Goal: Transaction & Acquisition: Purchase product/service

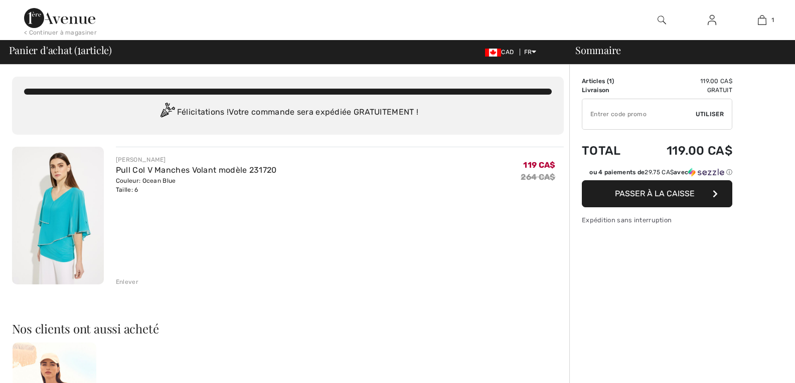
checkbox input "true"
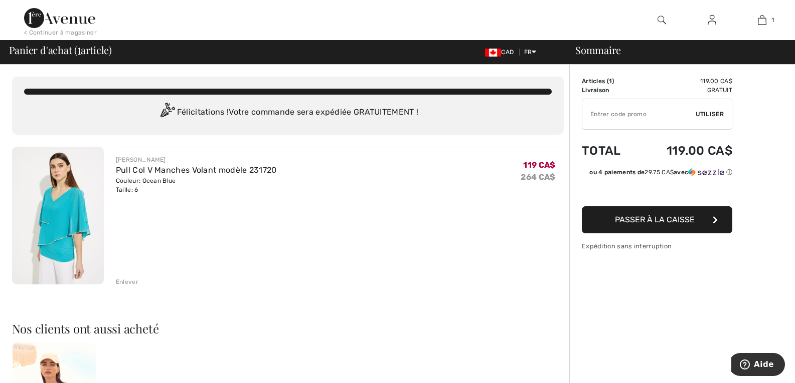
click at [63, 193] on img at bounding box center [58, 216] width 92 height 138
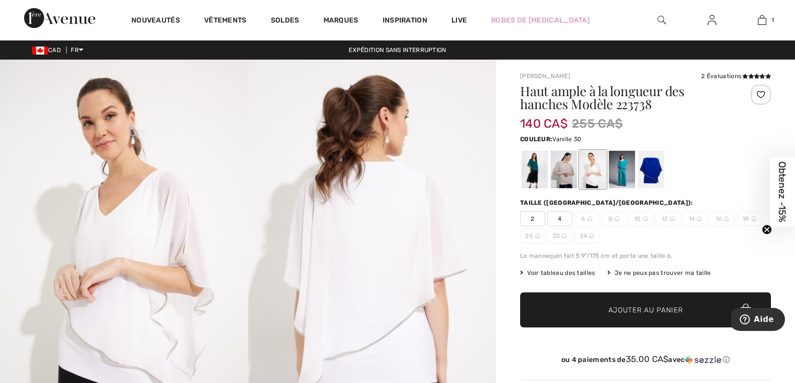
scroll to position [50, 0]
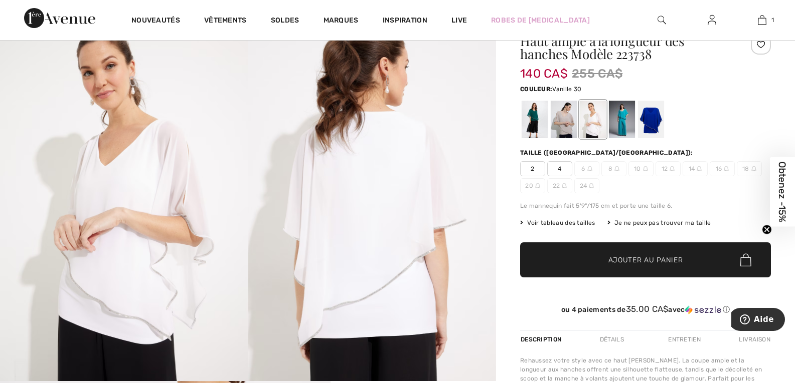
click at [591, 121] on div at bounding box center [593, 120] width 26 height 38
click at [566, 119] on div at bounding box center [563, 120] width 26 height 38
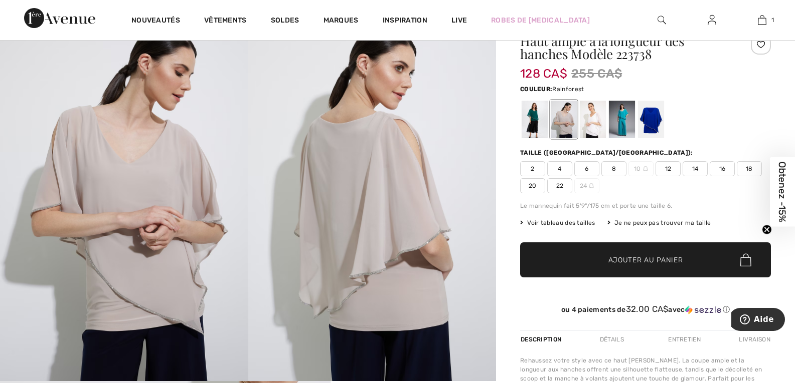
click at [534, 117] on div at bounding box center [534, 120] width 26 height 38
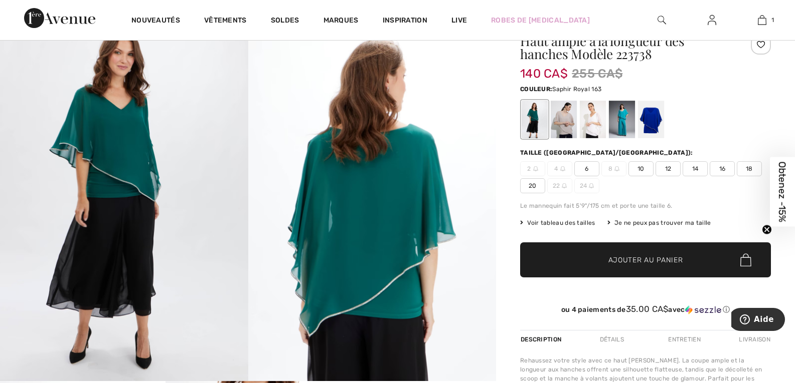
click at [646, 120] on div at bounding box center [651, 120] width 26 height 38
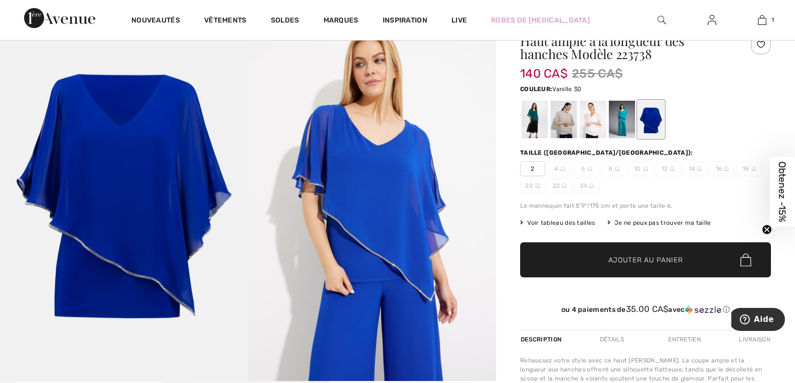
click at [600, 125] on div at bounding box center [593, 120] width 26 height 38
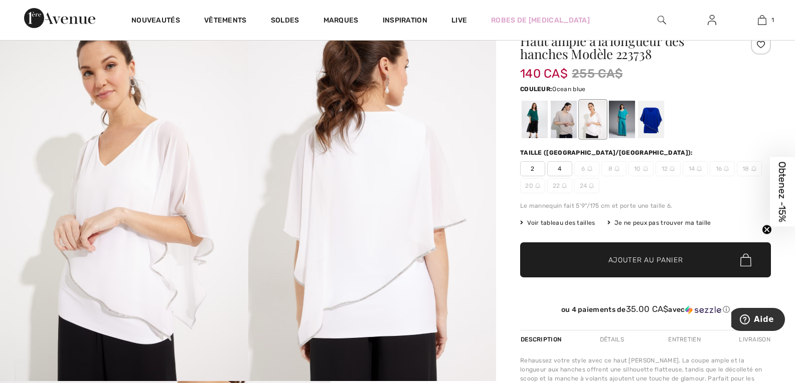
click at [617, 120] on div at bounding box center [622, 120] width 26 height 38
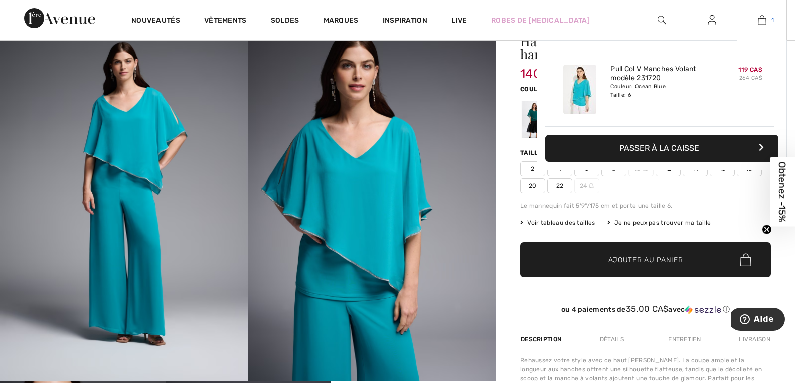
click at [764, 19] on img at bounding box center [761, 20] width 9 height 12
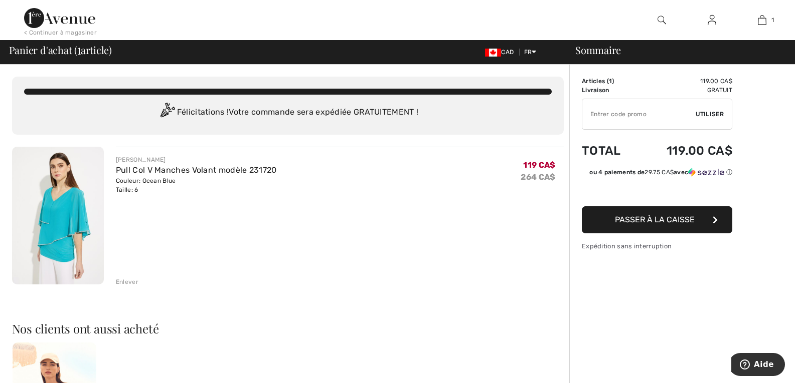
click at [69, 188] on img at bounding box center [58, 216] width 92 height 138
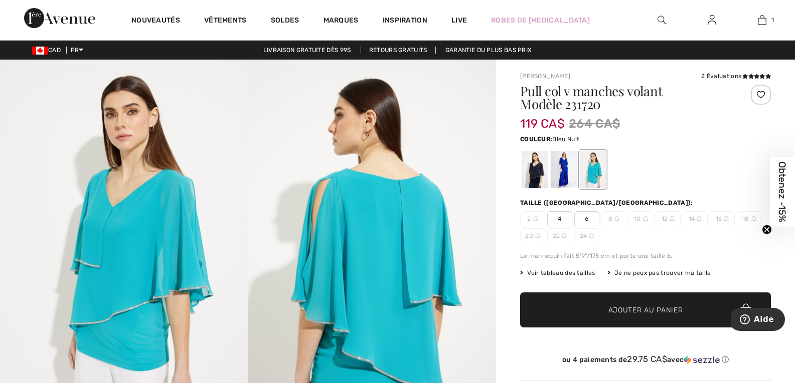
click at [530, 172] on div at bounding box center [534, 170] width 26 height 38
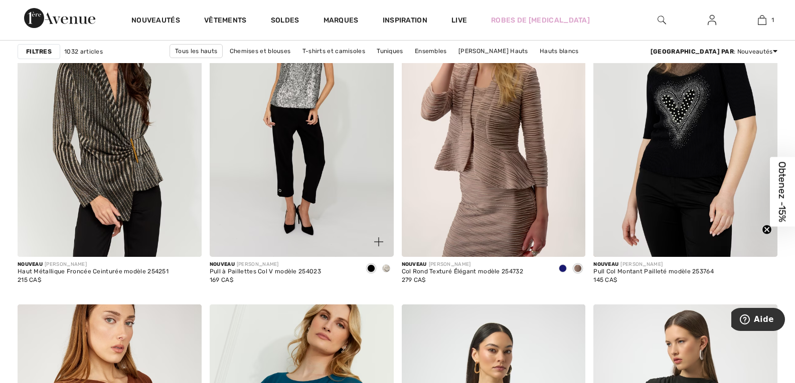
scroll to position [4144, 0]
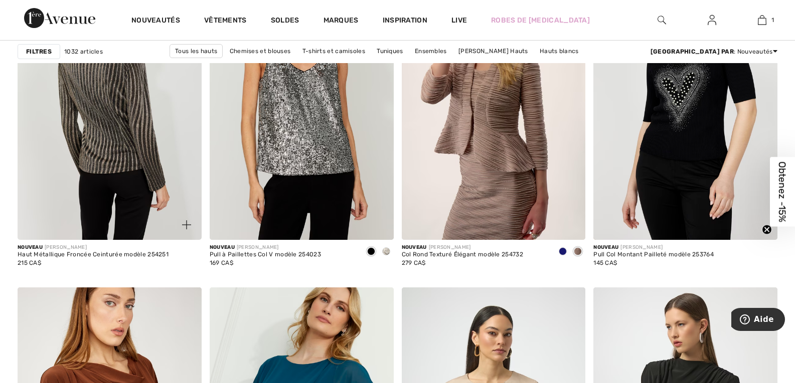
click at [102, 127] on img at bounding box center [110, 102] width 184 height 276
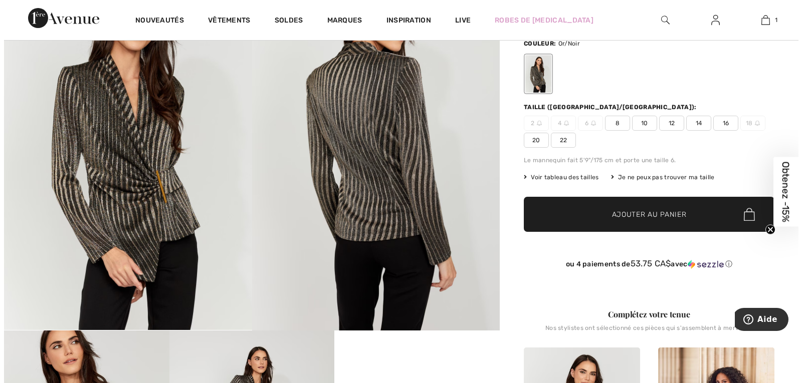
scroll to position [100, 0]
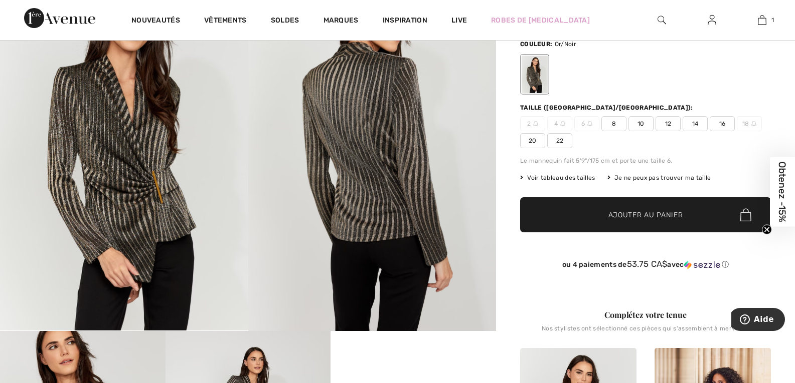
click at [359, 143] on img at bounding box center [372, 145] width 248 height 372
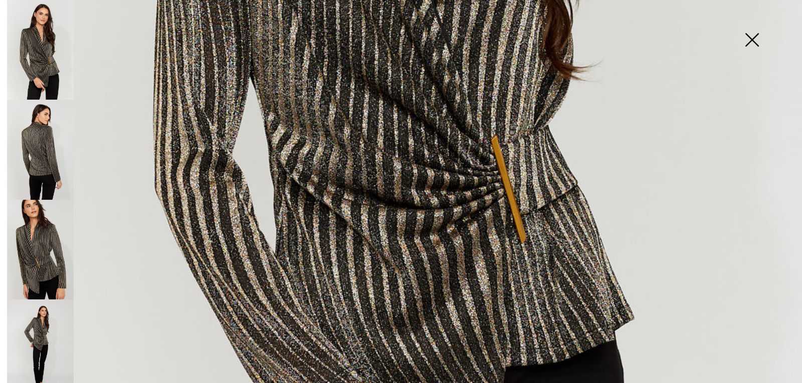
scroll to position [501, 0]
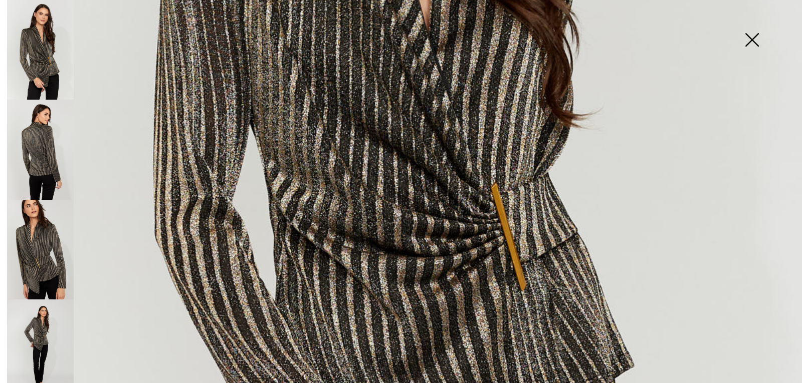
click at [30, 151] on img at bounding box center [40, 150] width 67 height 100
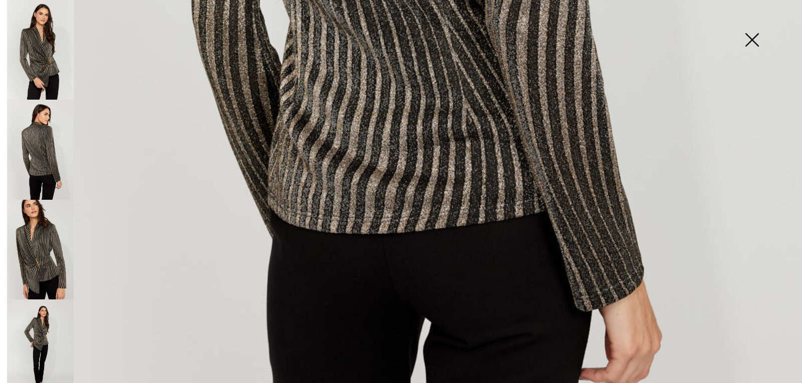
scroll to position [702, 0]
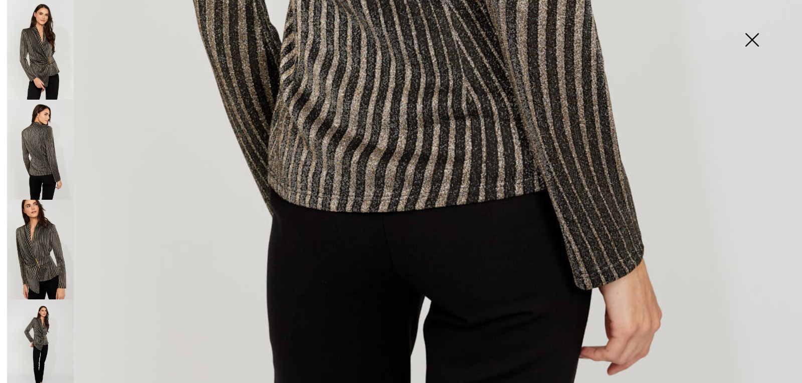
click at [37, 241] on img at bounding box center [40, 250] width 67 height 100
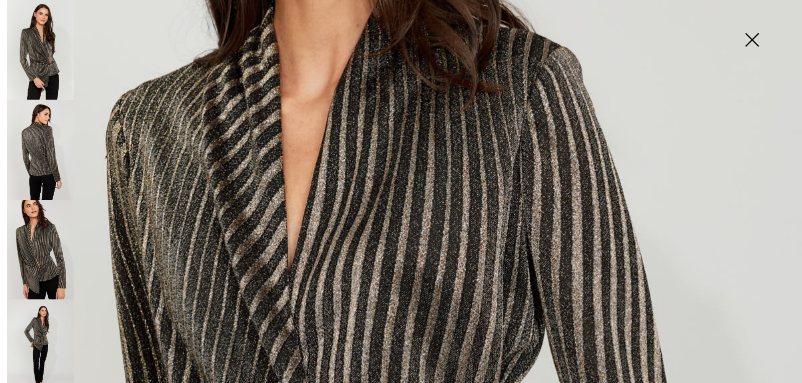
scroll to position [0, 0]
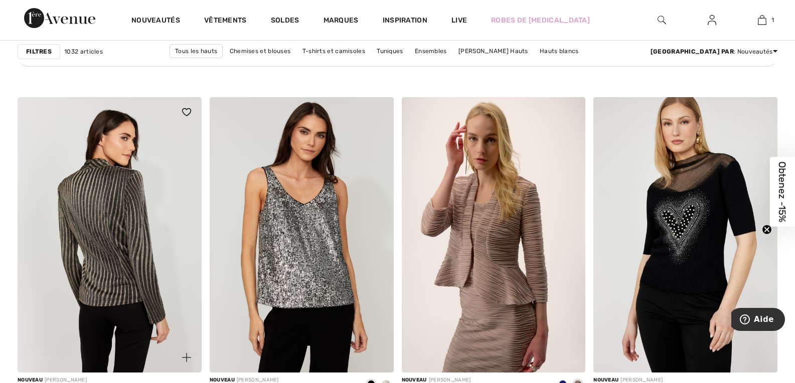
scroll to position [3993, 0]
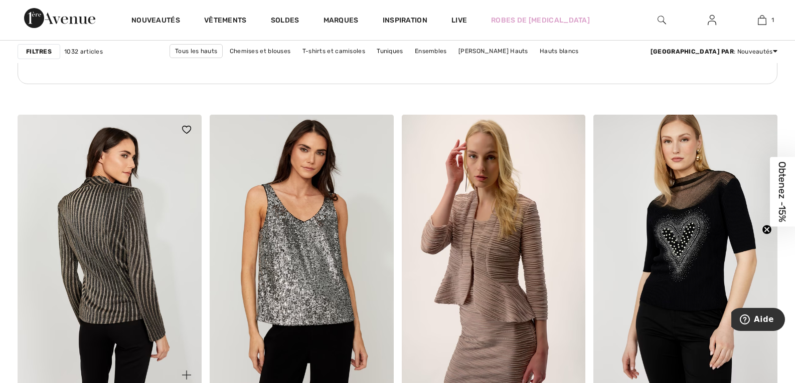
click at [93, 225] on img at bounding box center [110, 253] width 184 height 276
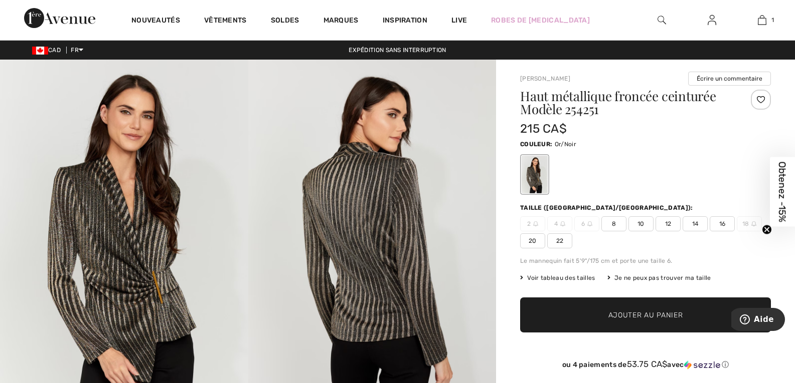
click at [613, 221] on span "8" at bounding box center [613, 224] width 25 height 15
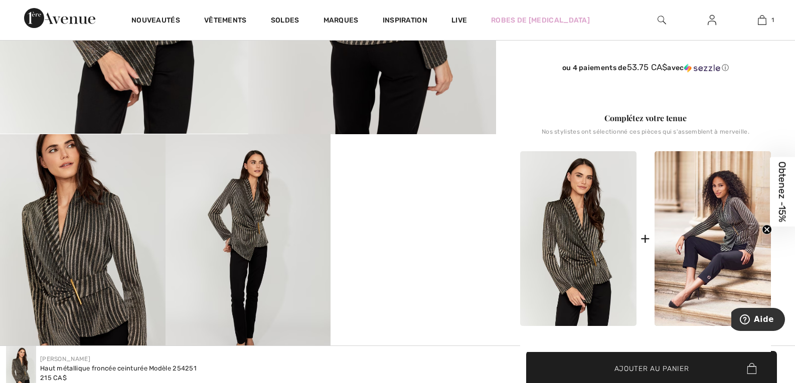
scroll to position [351, 0]
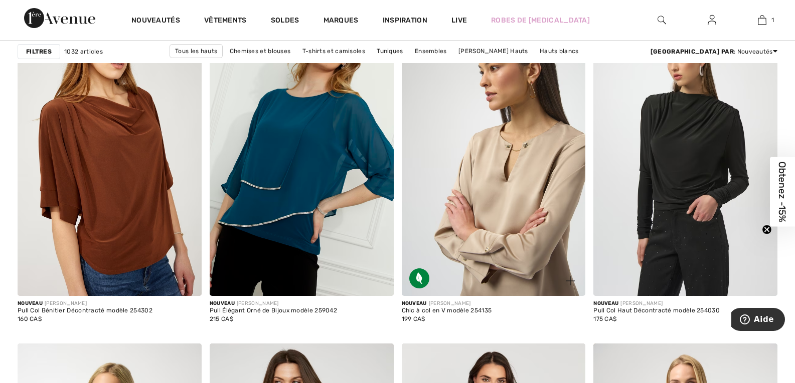
scroll to position [4396, 0]
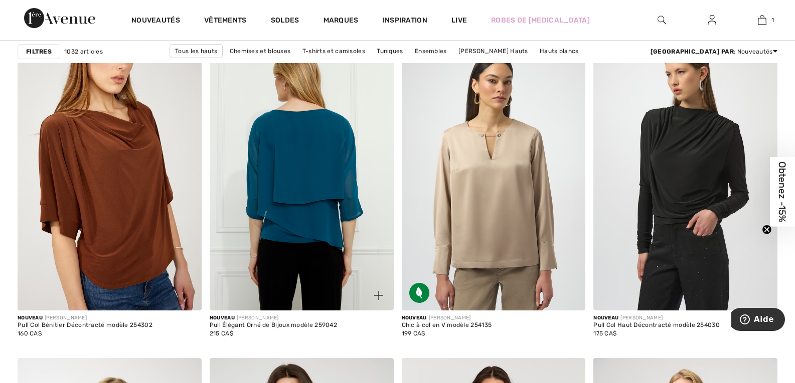
click at [304, 175] on img at bounding box center [302, 173] width 184 height 276
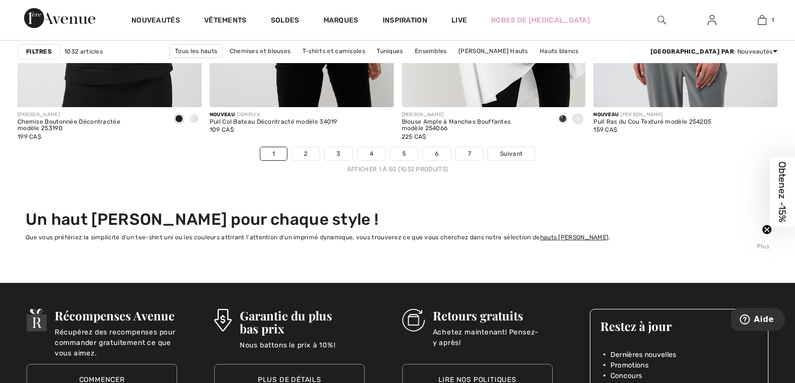
scroll to position [4948, 0]
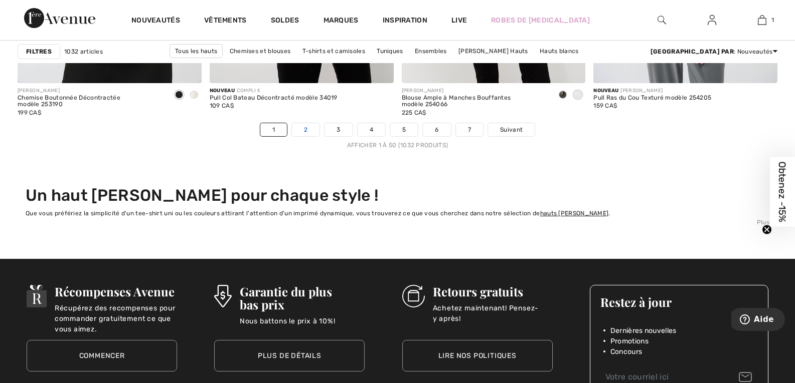
click at [312, 131] on link "2" at bounding box center [306, 129] width 28 height 13
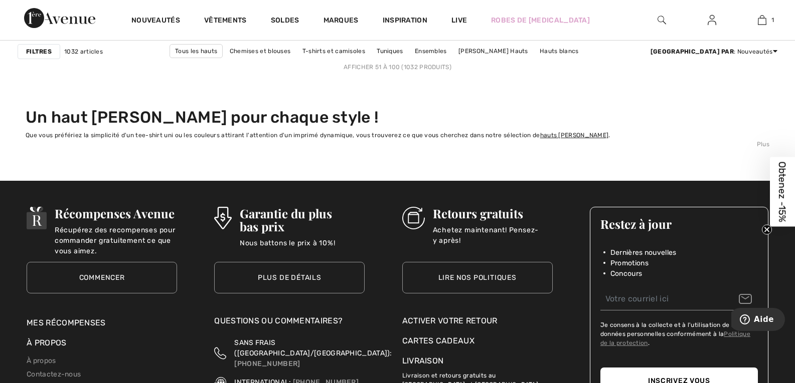
scroll to position [4913, 0]
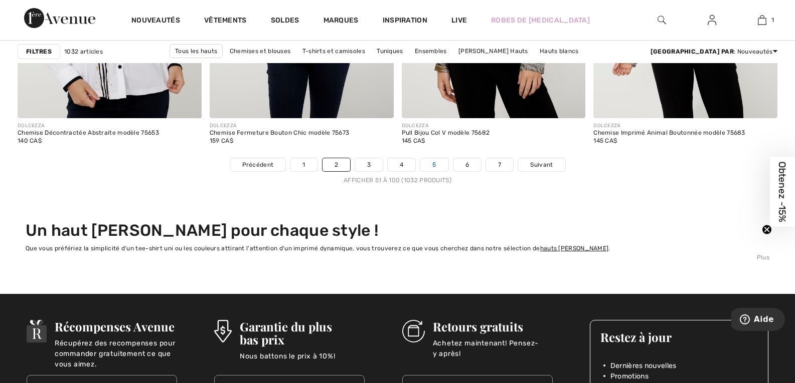
click at [447, 163] on link "5" at bounding box center [434, 164] width 28 height 13
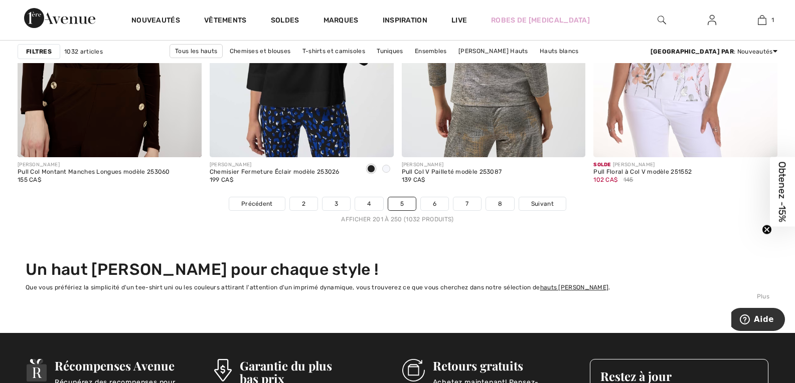
scroll to position [4963, 0]
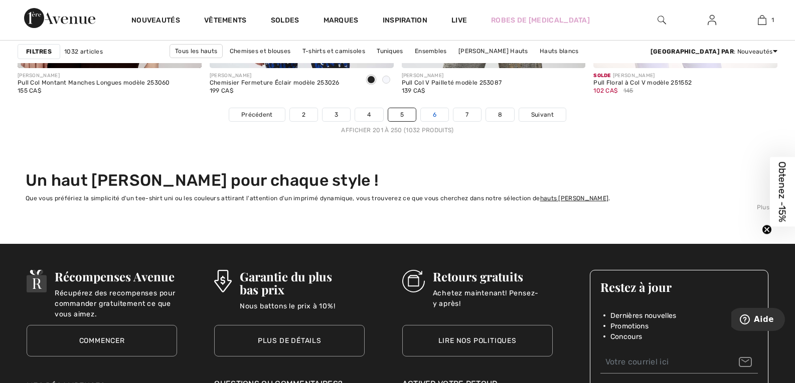
click at [440, 121] on nav "Précédent 2 3 4 5 6 7 8 Suivant Afficher 201 à 250 (1032 produits)" at bounding box center [397, 121] width 759 height 27
click at [440, 118] on link "6" at bounding box center [435, 114] width 28 height 13
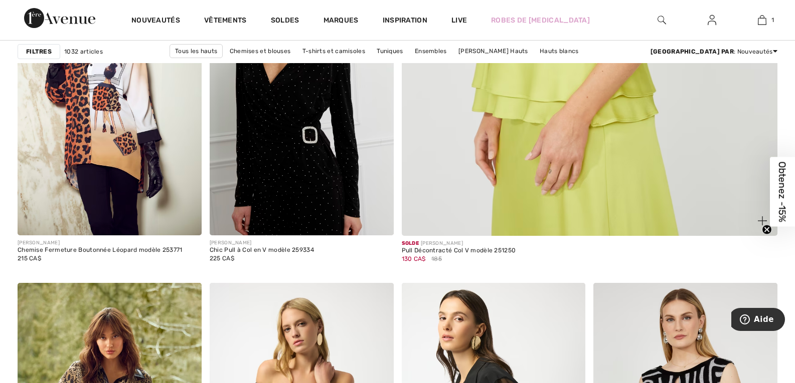
scroll to position [501, 0]
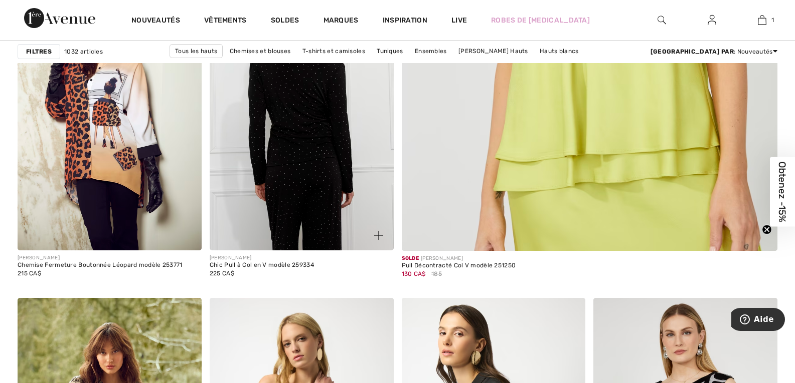
click at [296, 202] on img at bounding box center [302, 113] width 184 height 276
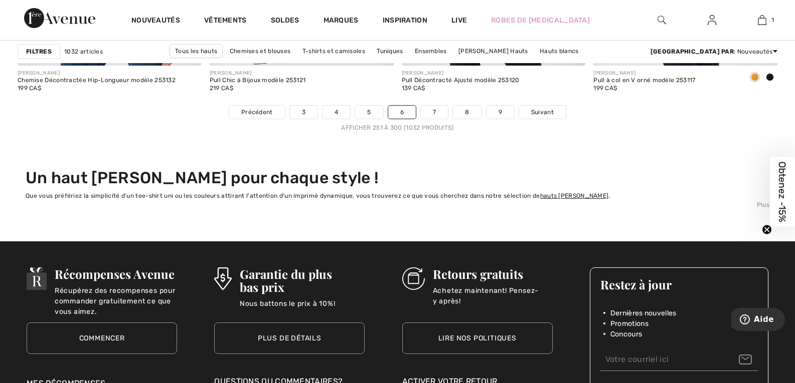
scroll to position [4812, 0]
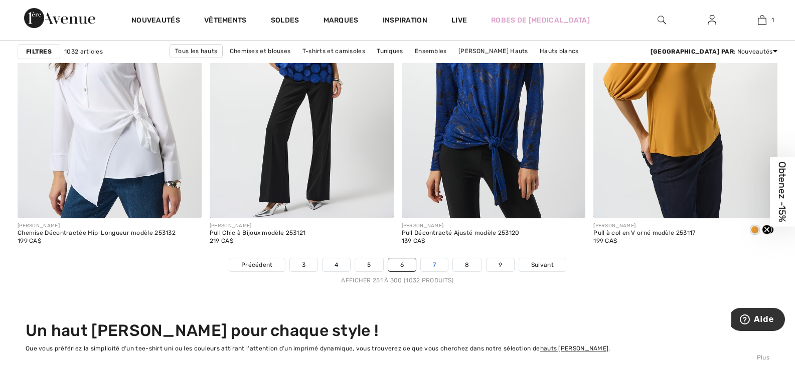
click at [435, 264] on link "7" at bounding box center [434, 265] width 27 height 13
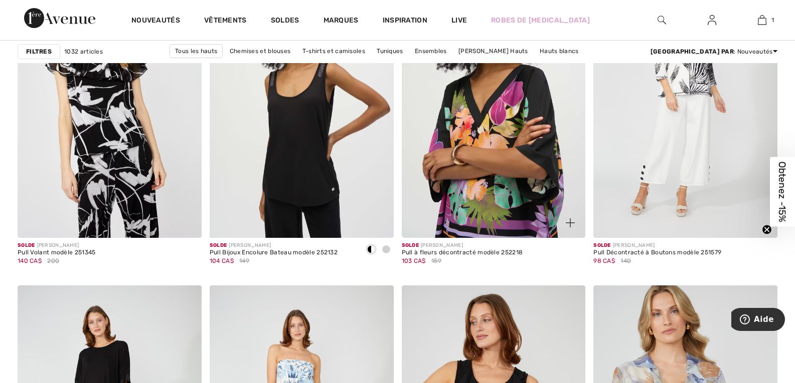
scroll to position [4161, 0]
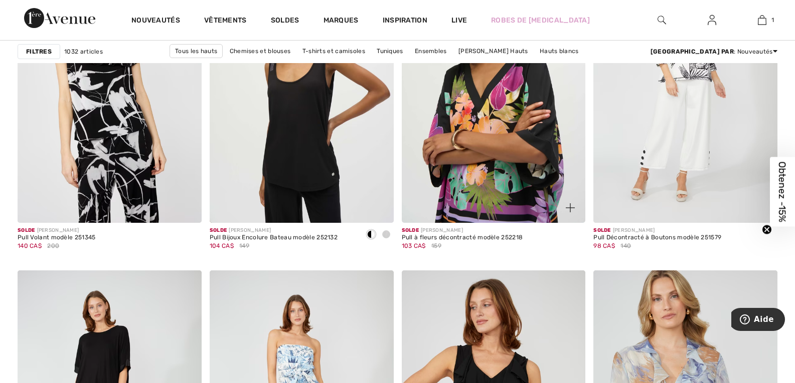
click at [491, 183] on img at bounding box center [494, 85] width 184 height 276
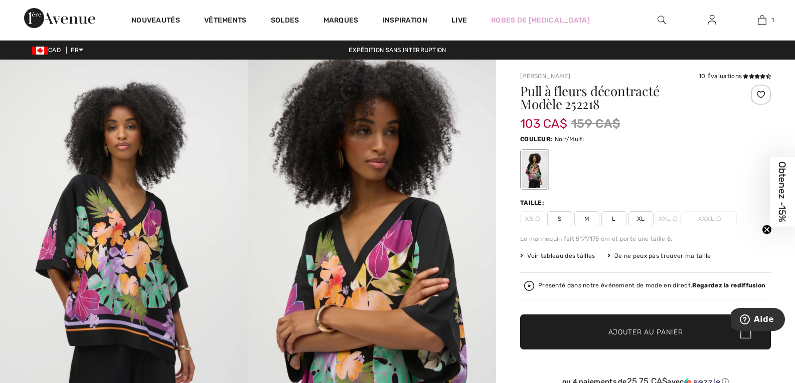
click at [562, 218] on span "S" at bounding box center [559, 219] width 25 height 15
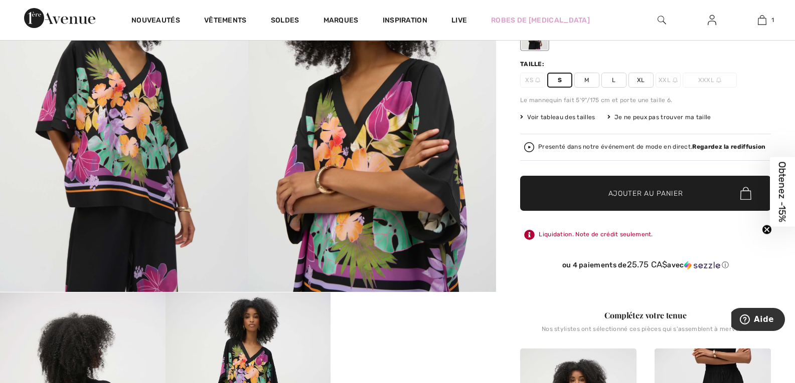
scroll to position [50, 0]
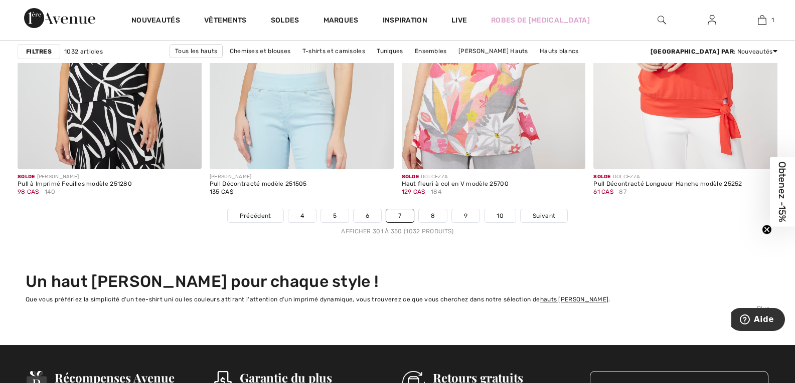
scroll to position [4863, 0]
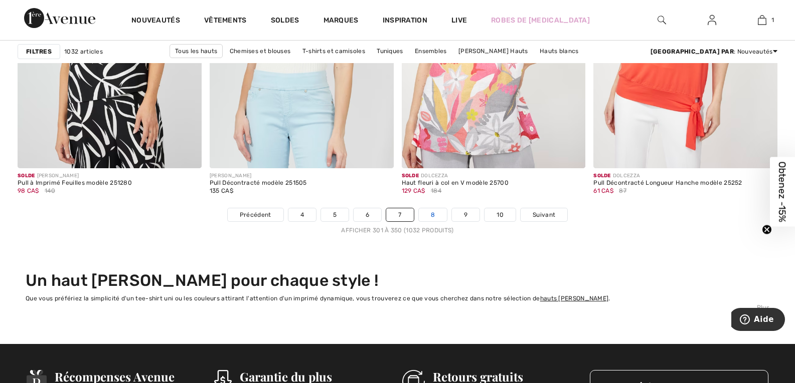
click at [437, 221] on link "8" at bounding box center [433, 215] width 28 height 13
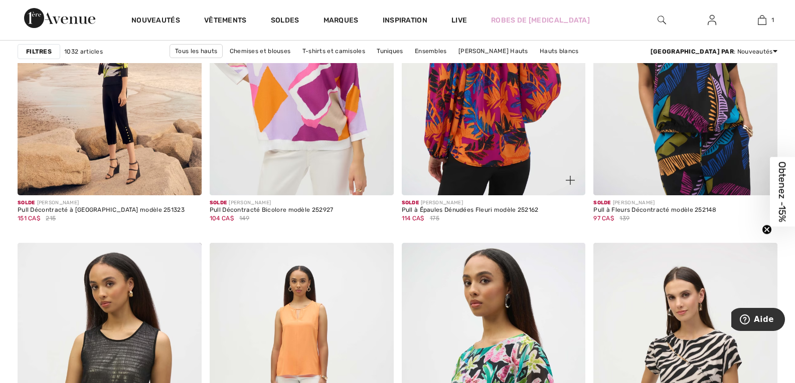
scroll to position [4211, 0]
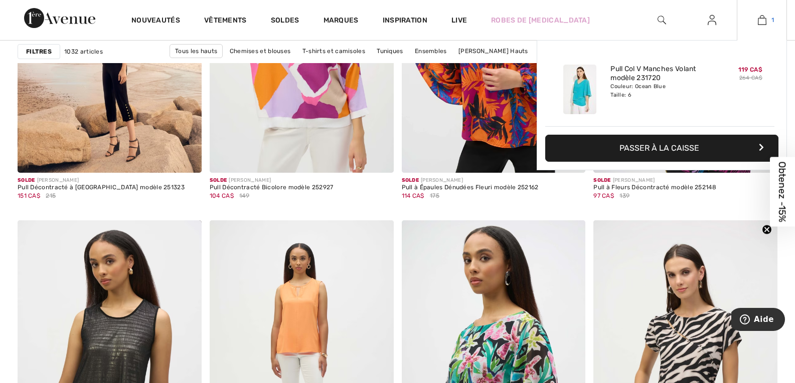
click at [757, 18] on img at bounding box center [761, 20] width 9 height 12
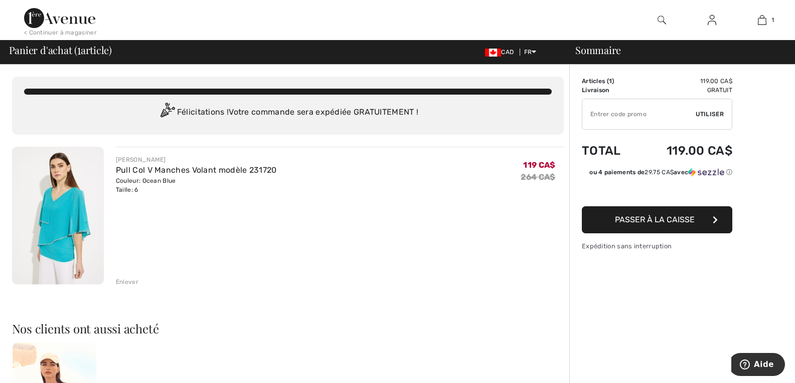
click at [122, 283] on div "Enlever" at bounding box center [127, 282] width 23 height 9
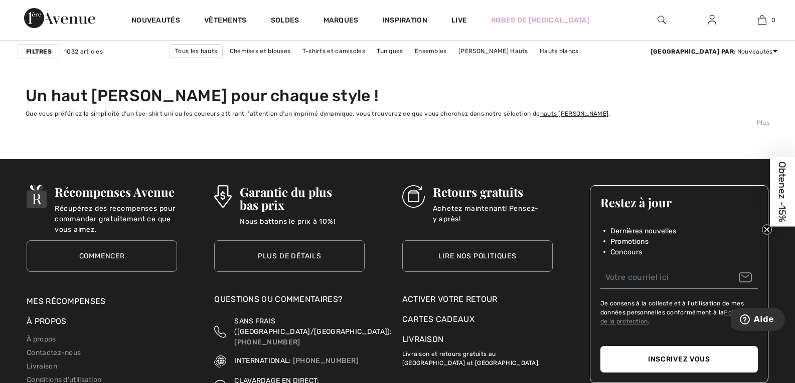
scroll to position [4812, 0]
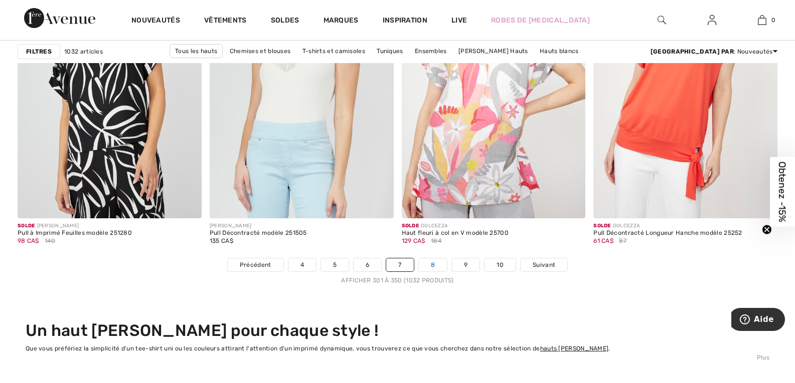
click at [438, 262] on link "8" at bounding box center [433, 265] width 28 height 13
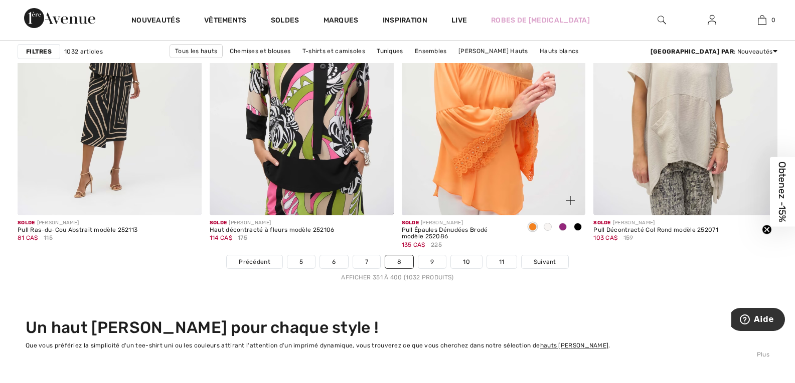
scroll to position [4812, 0]
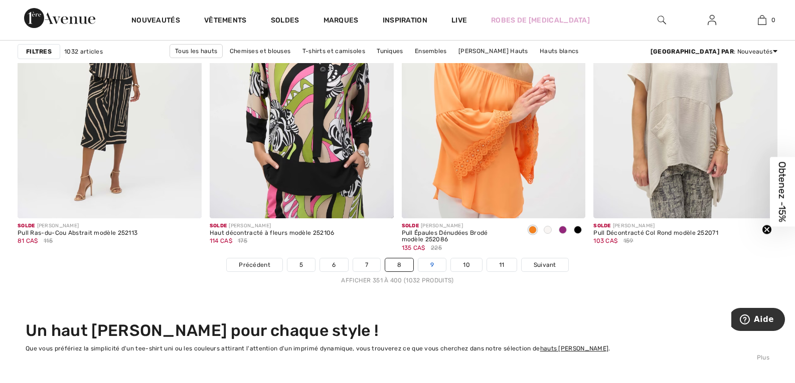
click at [440, 262] on link "9" at bounding box center [432, 265] width 28 height 13
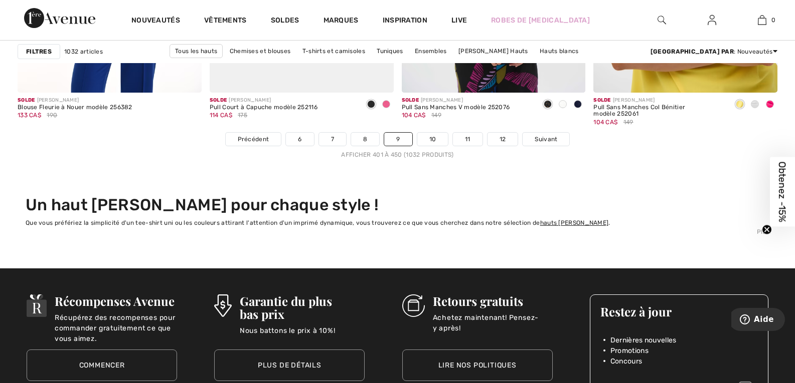
scroll to position [4963, 0]
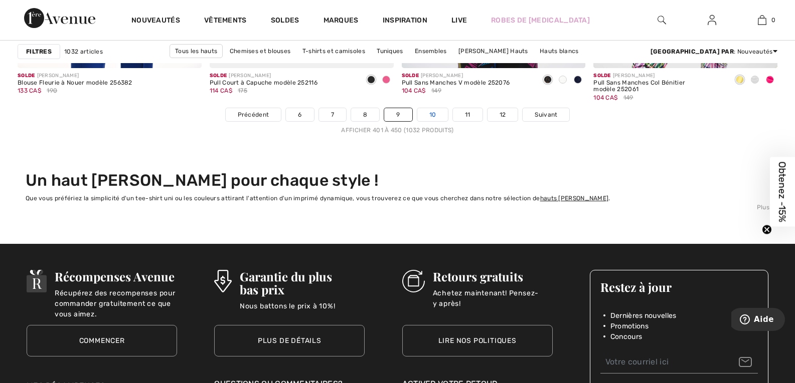
click at [431, 113] on link "10" at bounding box center [432, 114] width 31 height 13
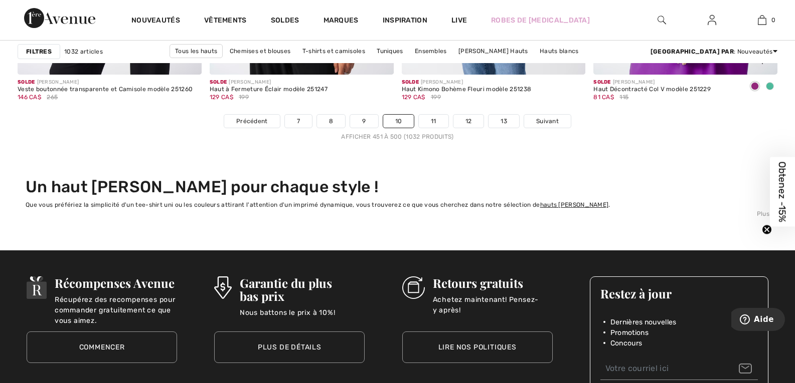
scroll to position [4963, 0]
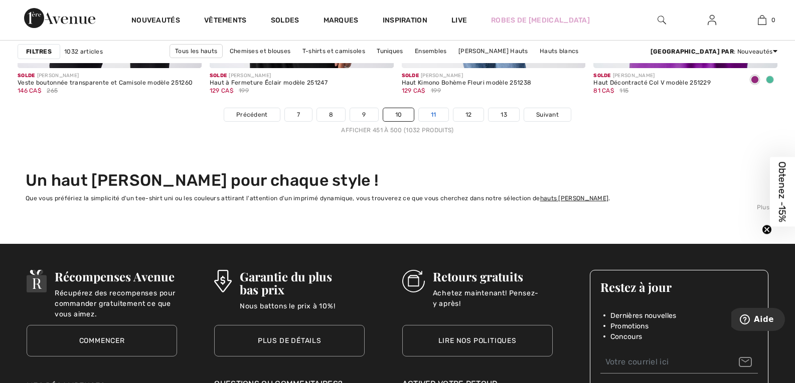
click at [428, 116] on link "11" at bounding box center [434, 114] width 30 height 13
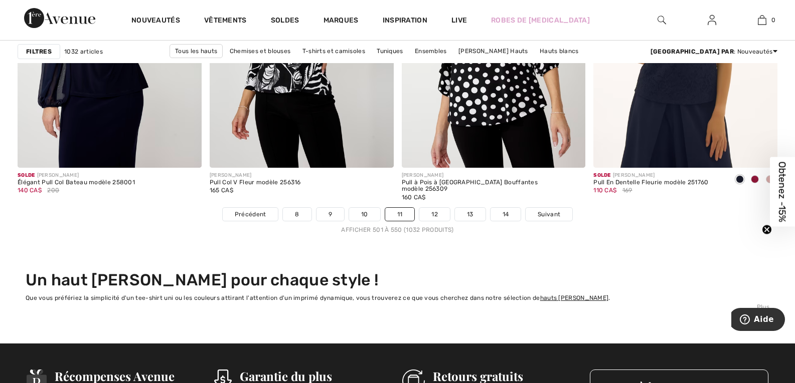
scroll to position [4863, 0]
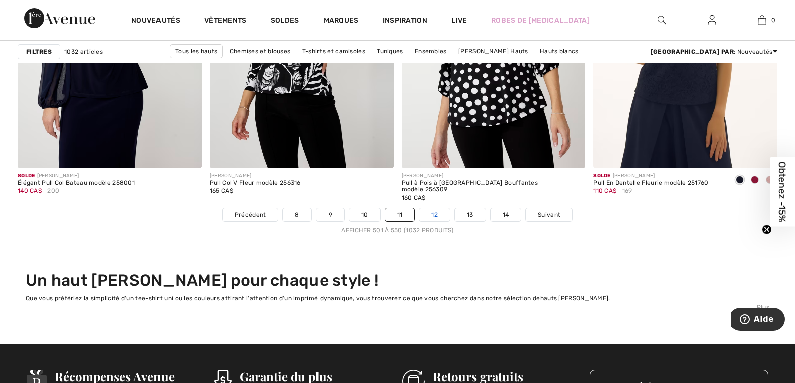
click at [426, 211] on link "12" at bounding box center [434, 215] width 31 height 13
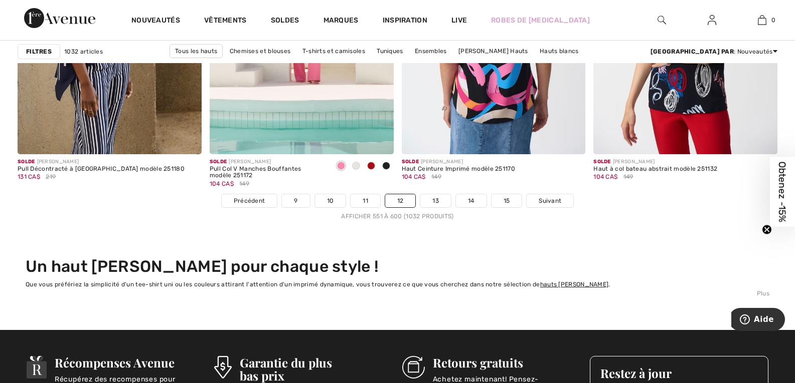
scroll to position [4913, 0]
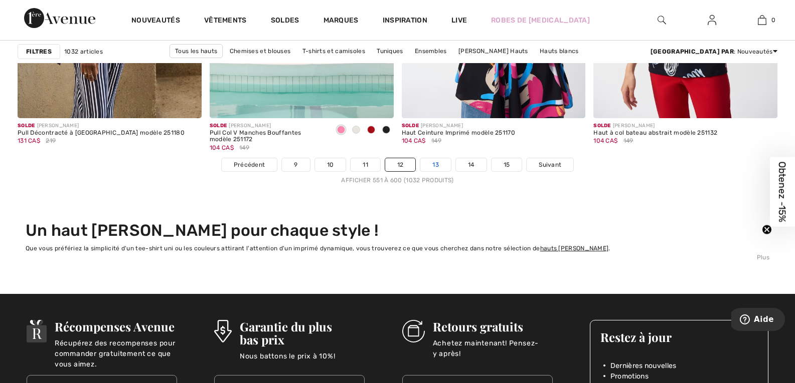
click at [430, 165] on link "13" at bounding box center [435, 164] width 31 height 13
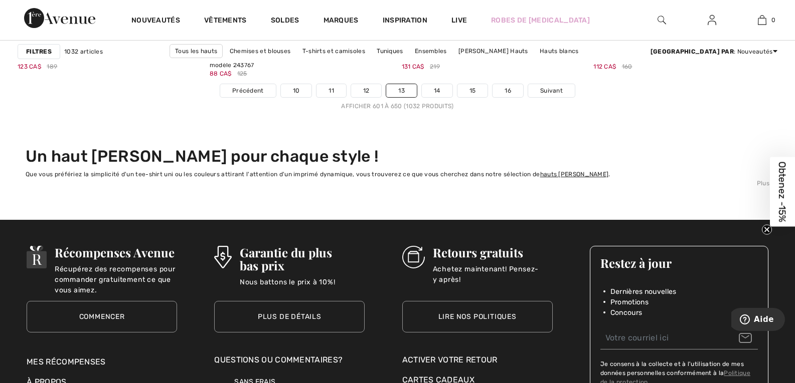
scroll to position [5013, 0]
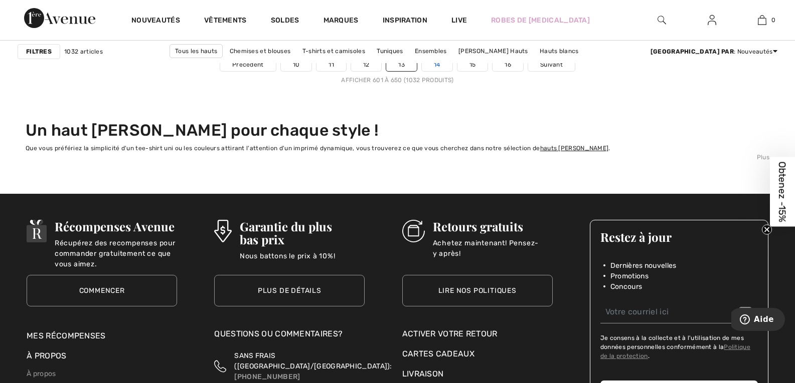
click at [433, 66] on link "14" at bounding box center [437, 64] width 31 height 13
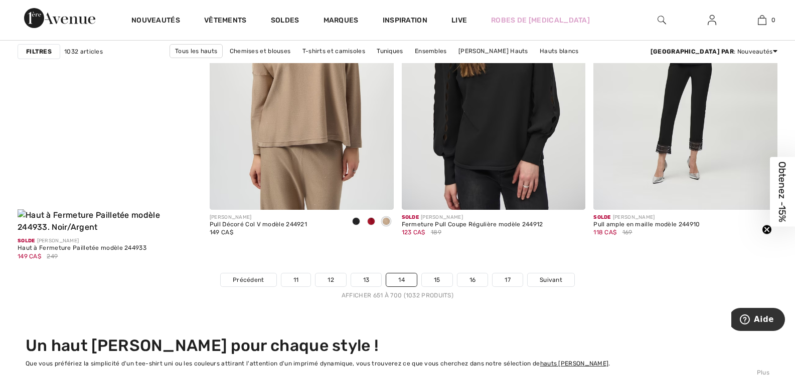
scroll to position [4812, 0]
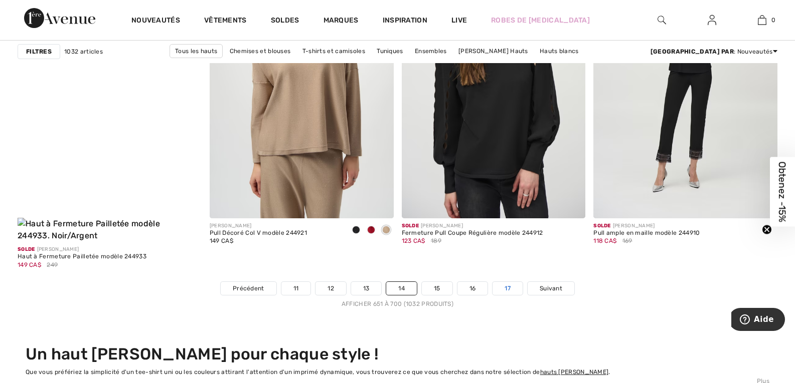
click at [502, 282] on link "17" at bounding box center [507, 288] width 30 height 13
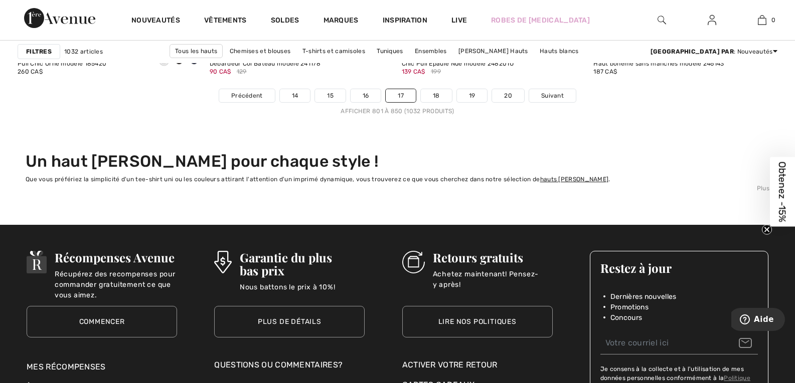
scroll to position [5013, 0]
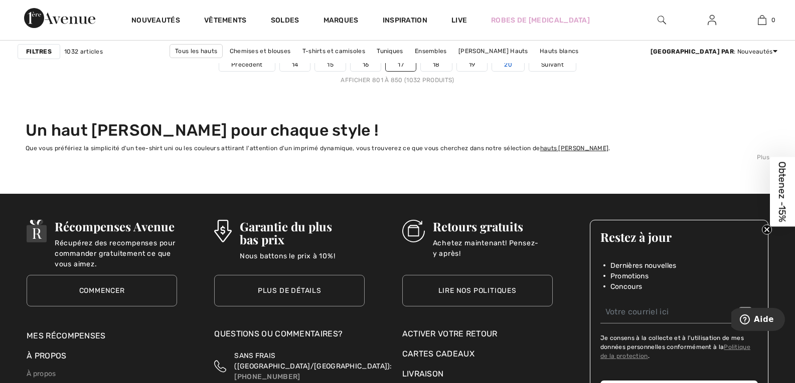
click at [507, 69] on link "20" at bounding box center [508, 64] width 32 height 13
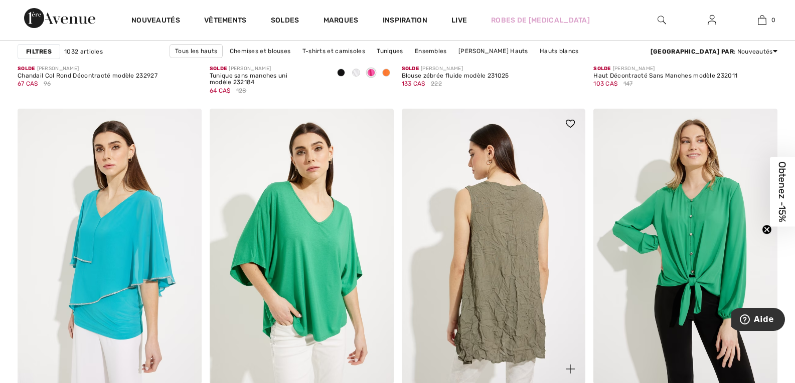
scroll to position [2156, 0]
